Goal: Transaction & Acquisition: Purchase product/service

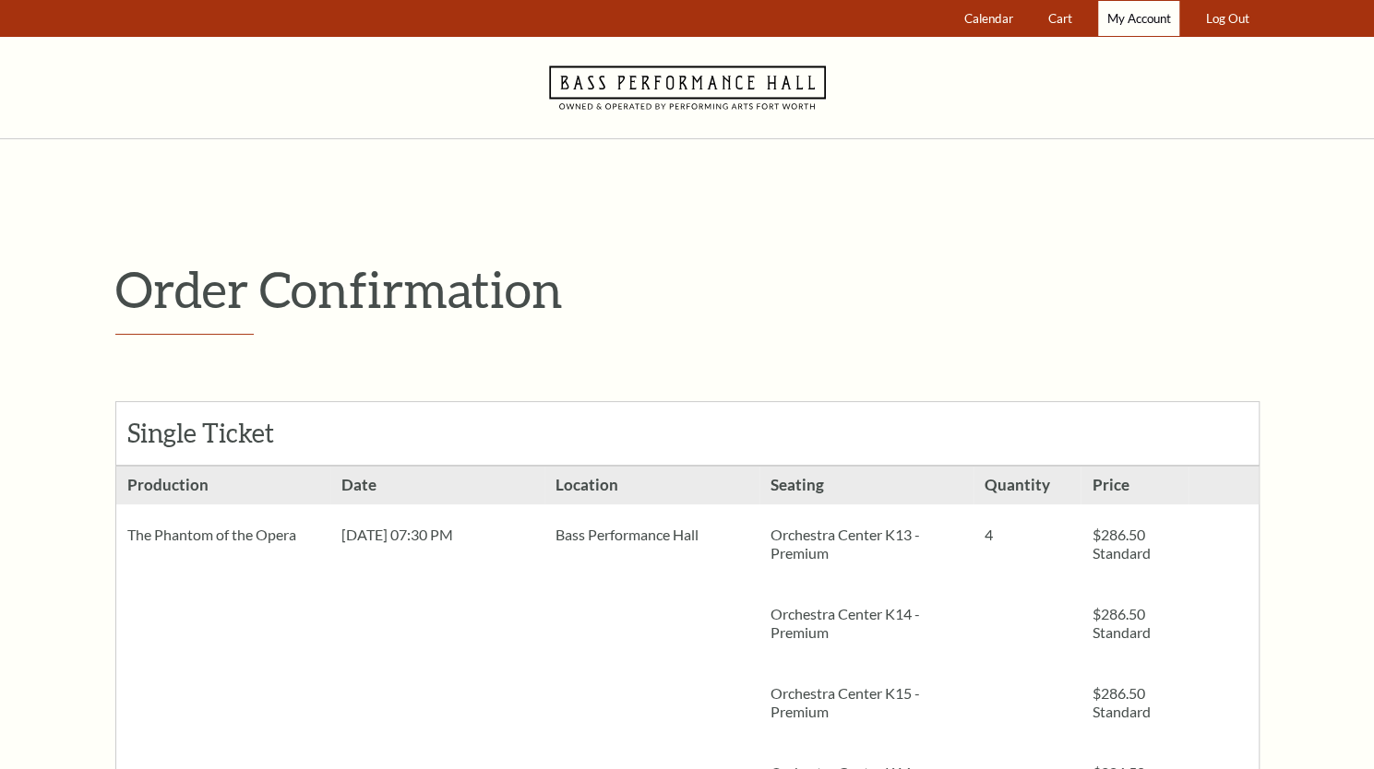
click at [684, 15] on span "My Account" at bounding box center [1139, 18] width 64 height 15
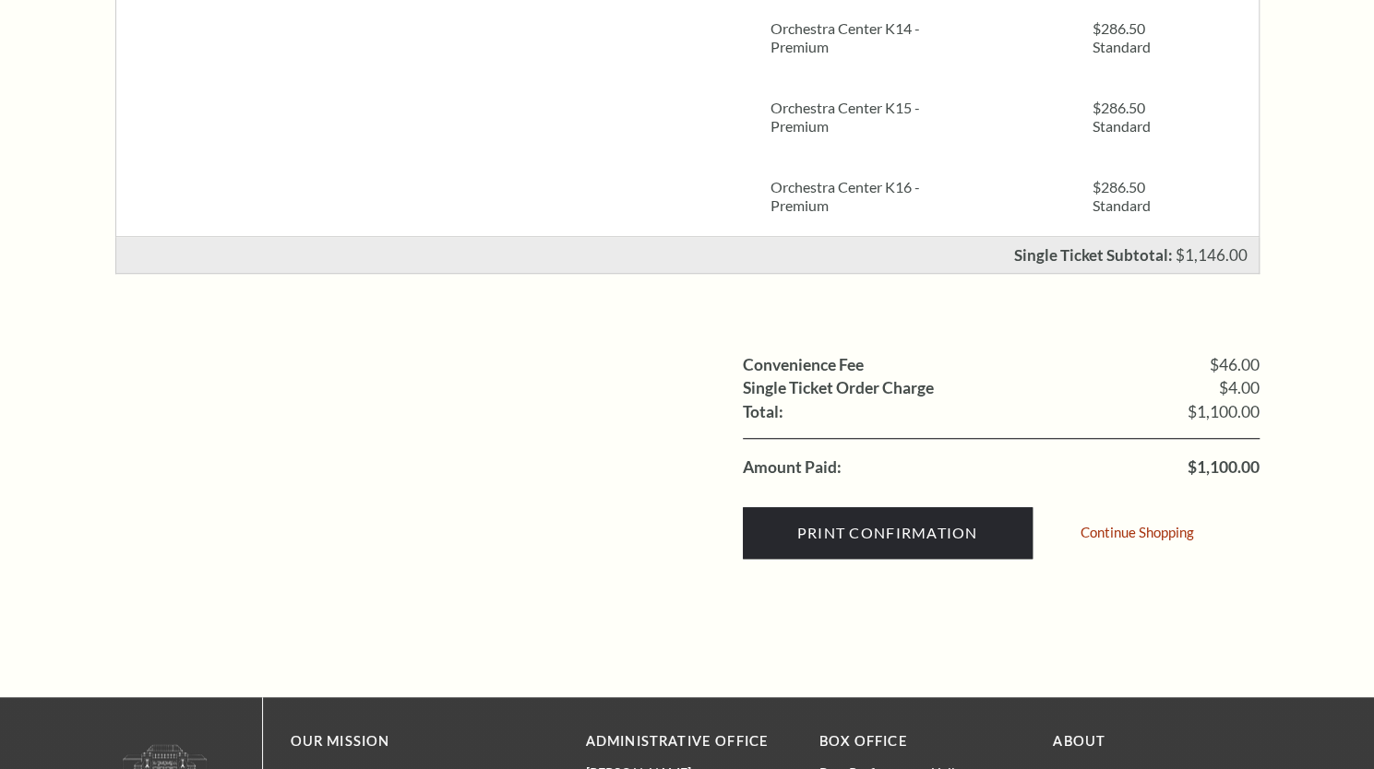
scroll to position [646, 0]
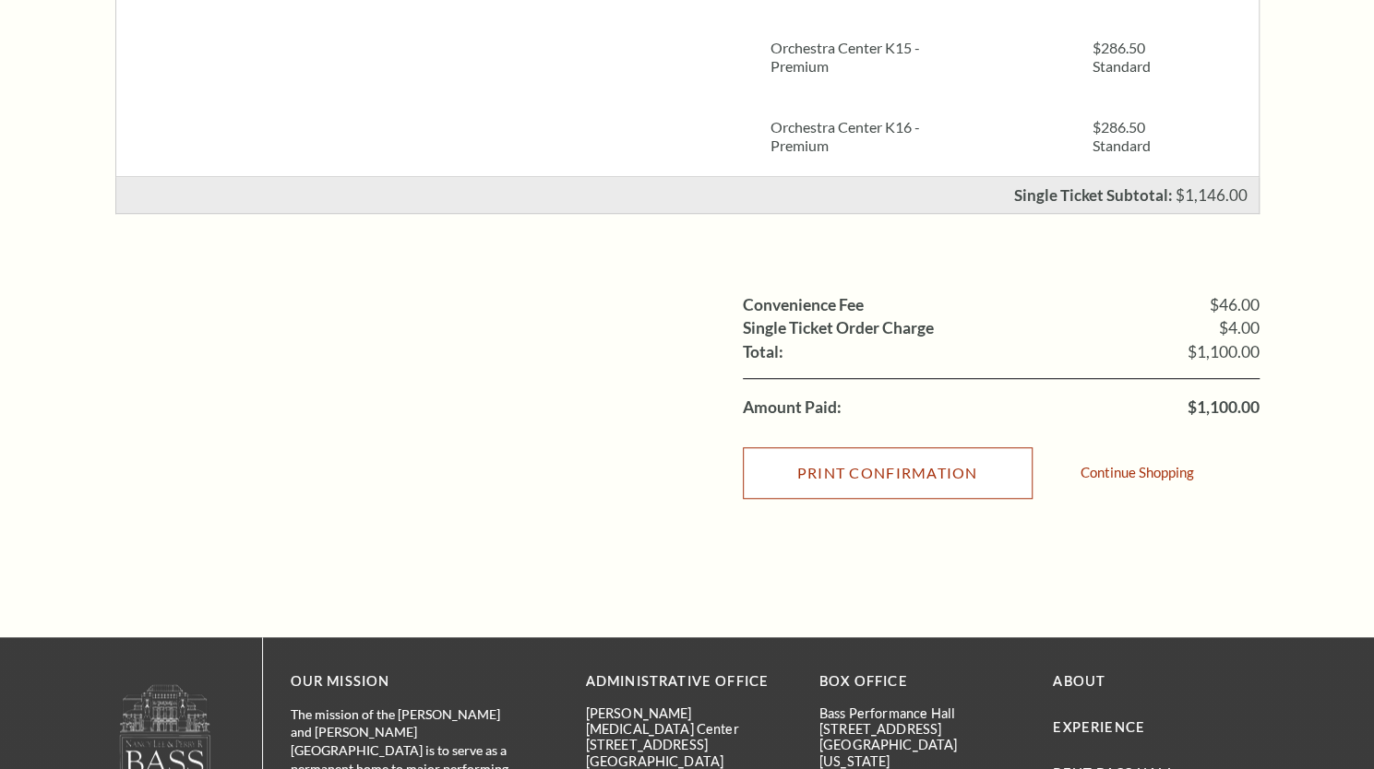
click at [684, 475] on input "Print Confirmation" at bounding box center [888, 473] width 290 height 52
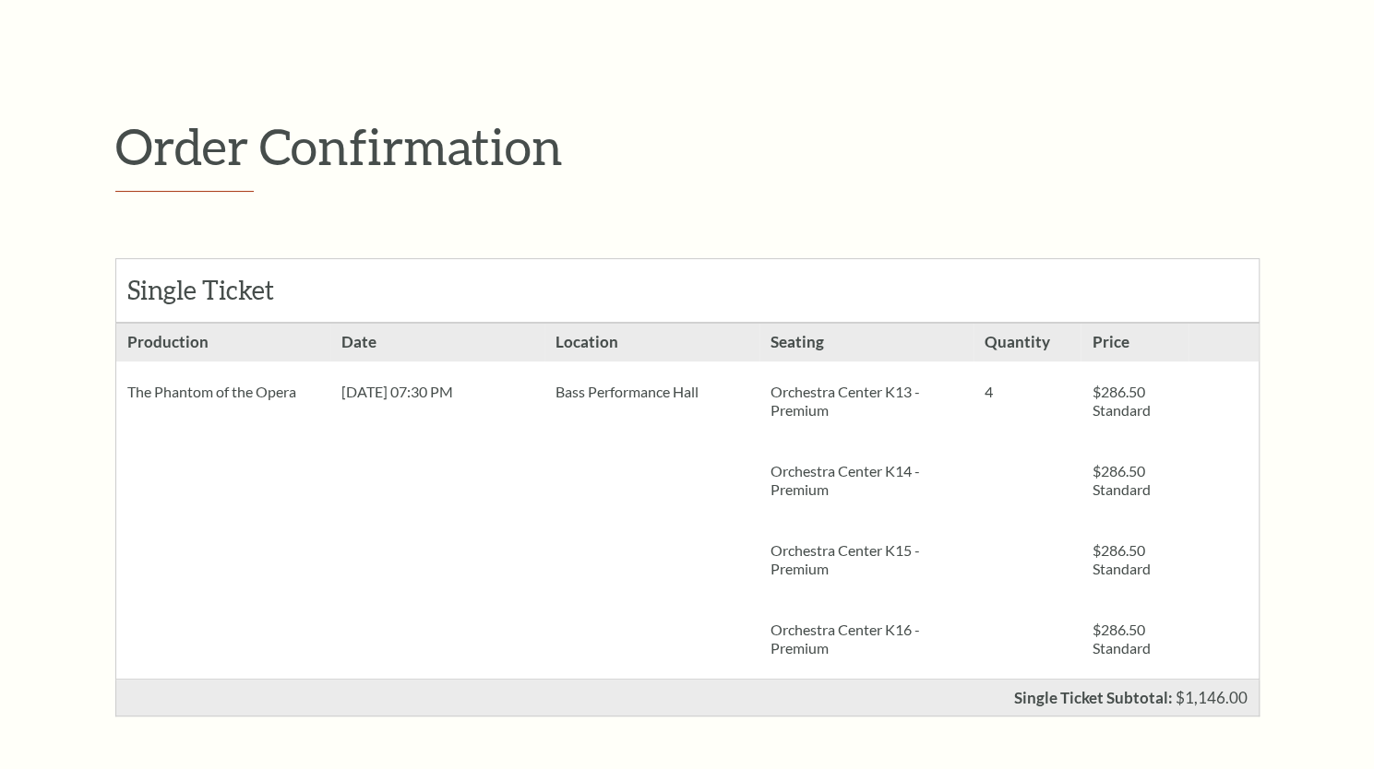
scroll to position [370, 0]
